Goal: Transaction & Acquisition: Purchase product/service

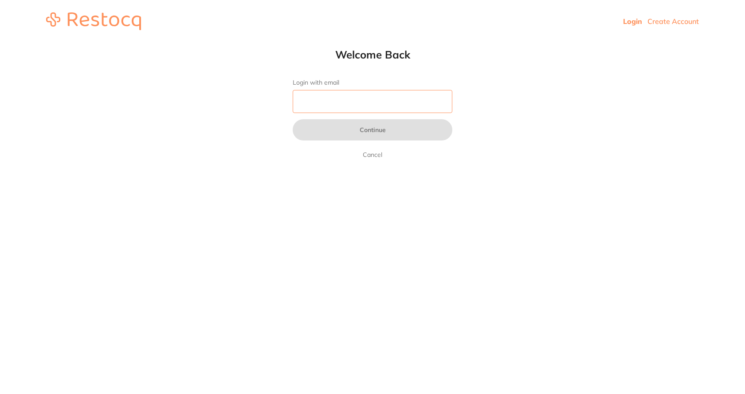
click at [327, 105] on input "Login with email" at bounding box center [373, 101] width 160 height 23
type input "[EMAIL_ADDRESS][DOMAIN_NAME]"
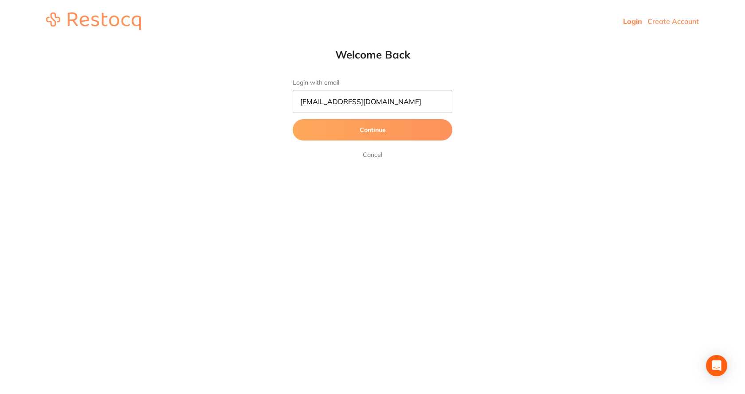
click at [347, 135] on button "Continue" at bounding box center [373, 129] width 160 height 21
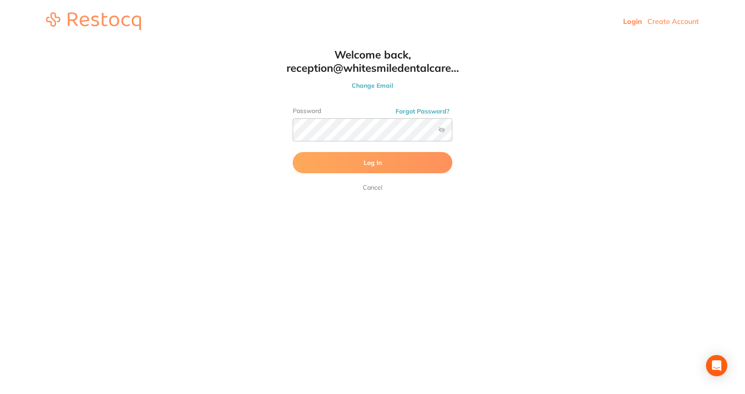
click at [331, 167] on button "Log In" at bounding box center [373, 162] width 160 height 21
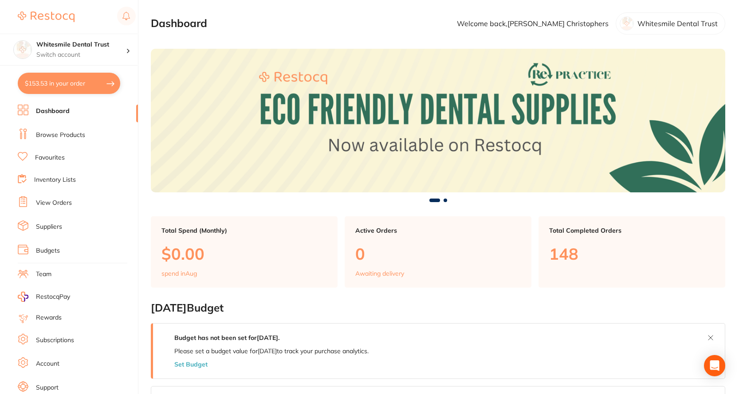
click at [59, 91] on button "$153.53 in your order" at bounding box center [69, 83] width 102 height 21
checkbox input "true"
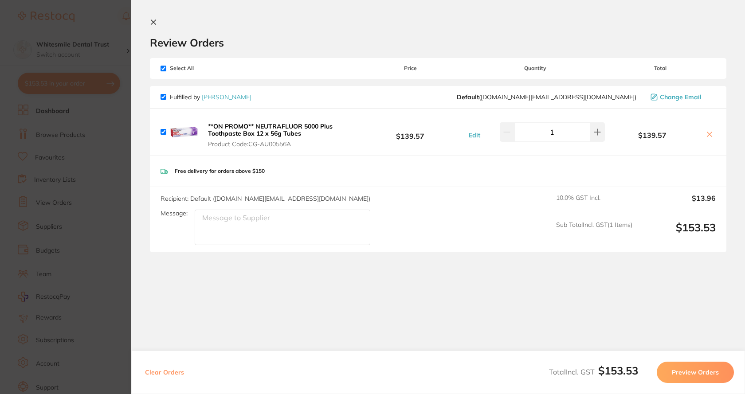
click at [153, 24] on icon at bounding box center [153, 22] width 7 height 7
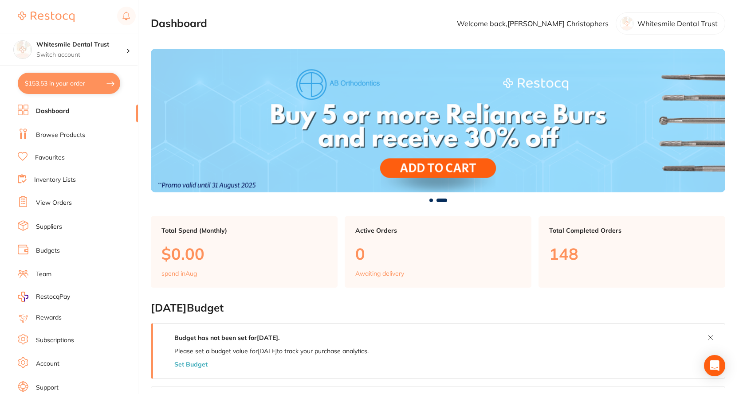
click at [73, 137] on link "Browse Products" at bounding box center [60, 135] width 49 height 9
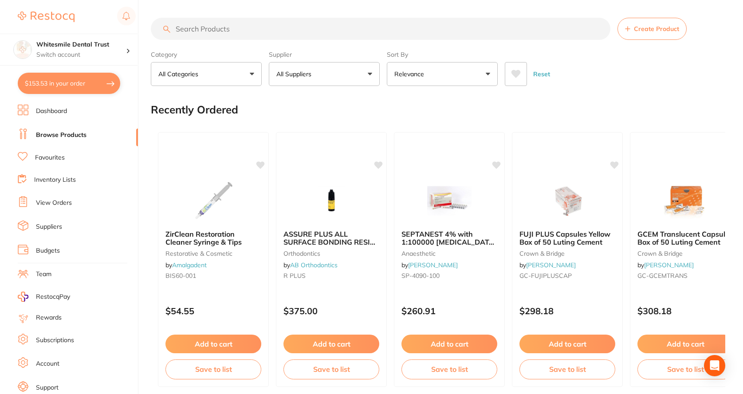
click at [232, 33] on input "search" at bounding box center [381, 29] width 460 height 22
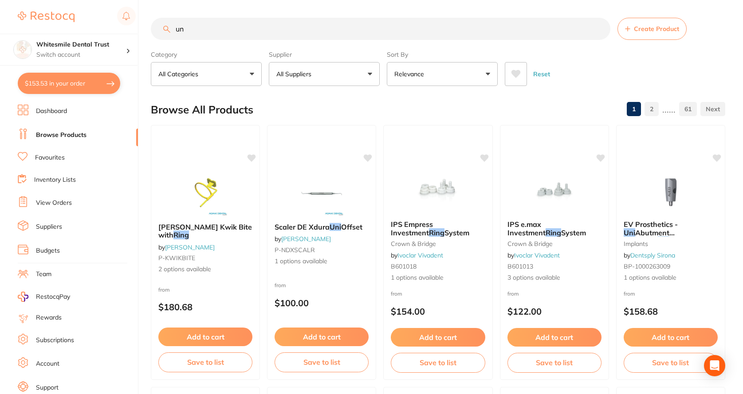
type input "u"
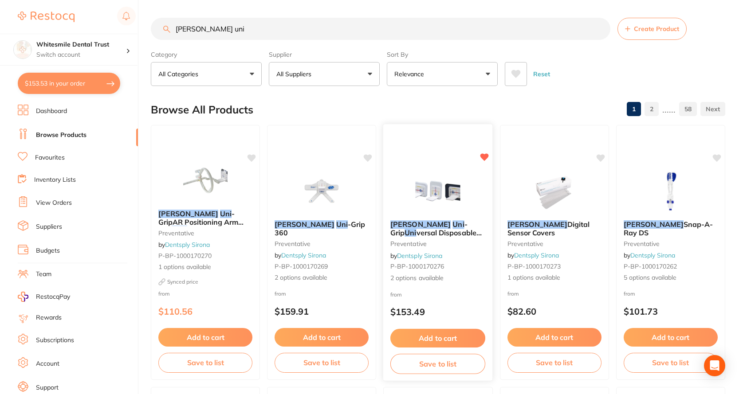
type input "[PERSON_NAME] uni"
click at [445, 231] on span "versal Disposable Radiography Holder for Film and Phosphor Plates" at bounding box center [435, 240] width 91 height 25
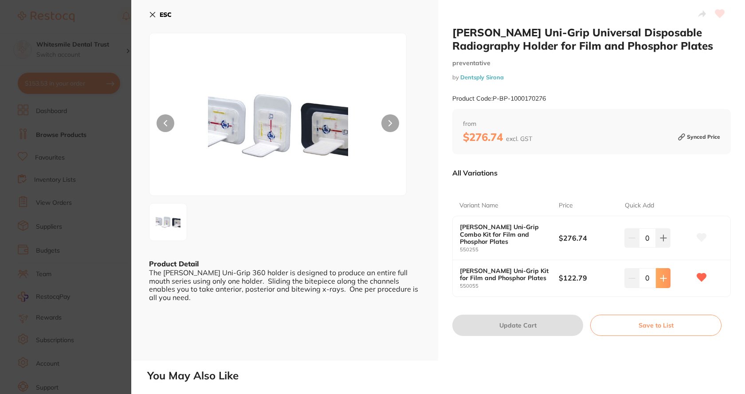
click at [660, 242] on icon at bounding box center [663, 238] width 7 height 7
type input "1"
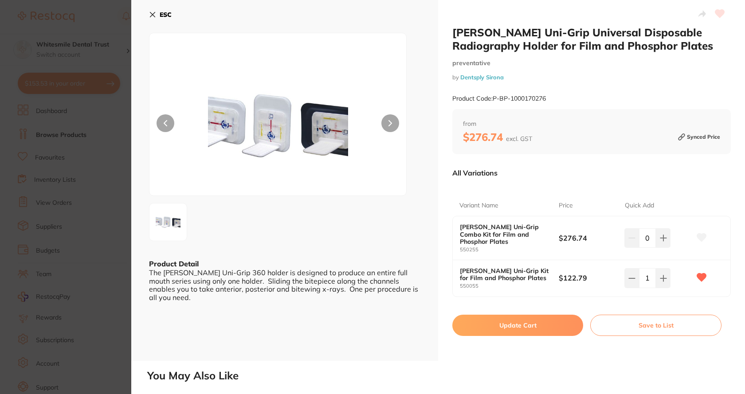
click at [518, 323] on button "Update Cart" at bounding box center [518, 325] width 131 height 21
checkbox input "false"
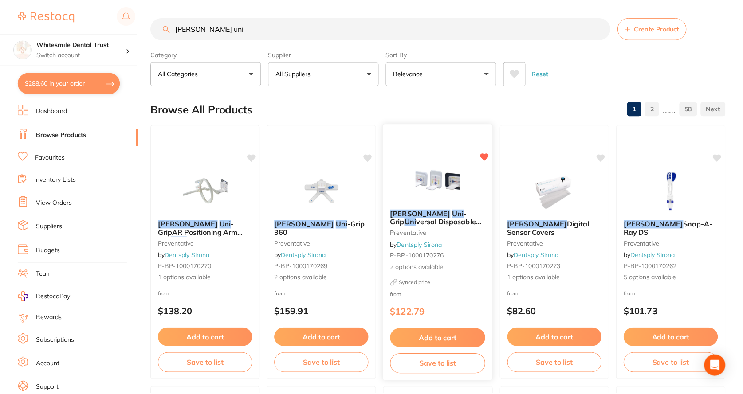
scroll to position [1, 0]
